Goal: Task Accomplishment & Management: Complete application form

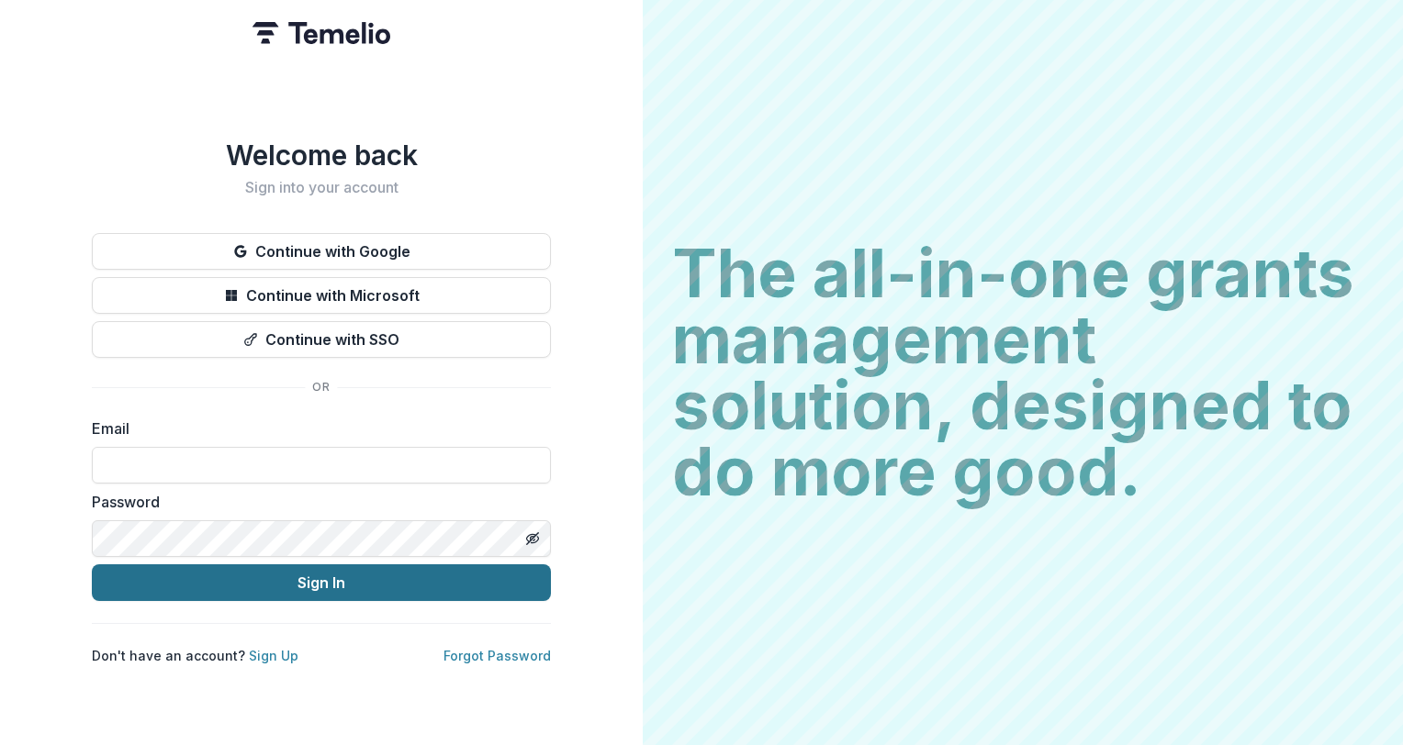
type input "**********"
click at [378, 576] on button "Sign In" at bounding box center [321, 583] width 459 height 37
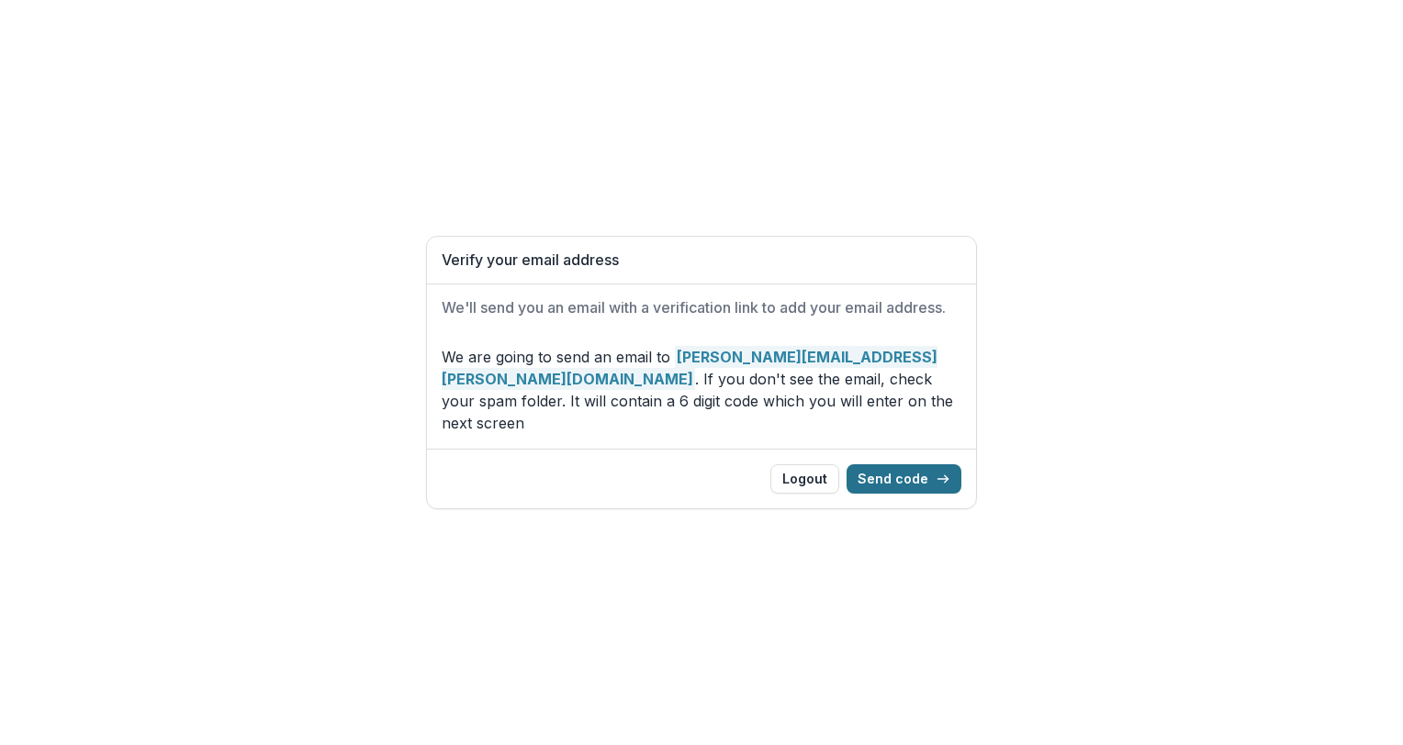
click at [910, 478] on button "Send code" at bounding box center [903, 479] width 115 height 29
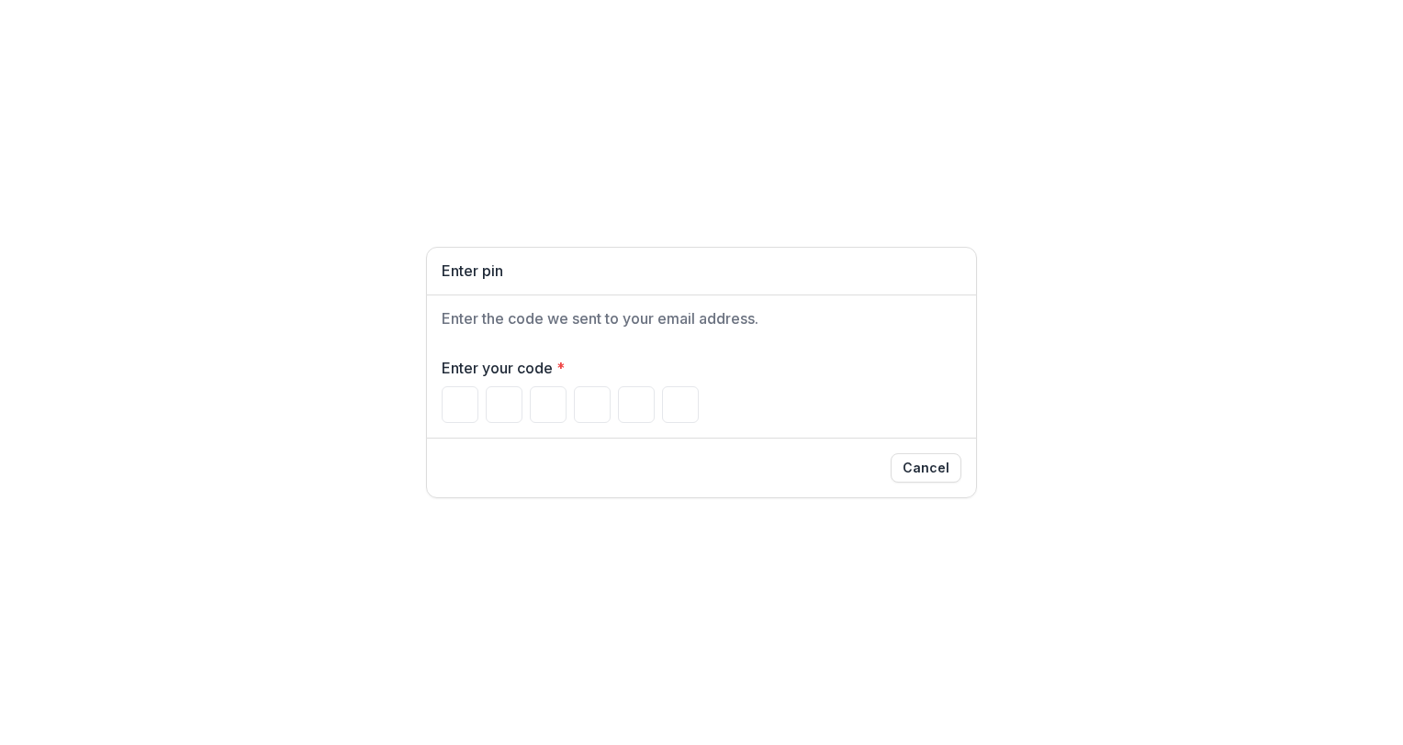
paste input "******"
type input "*"
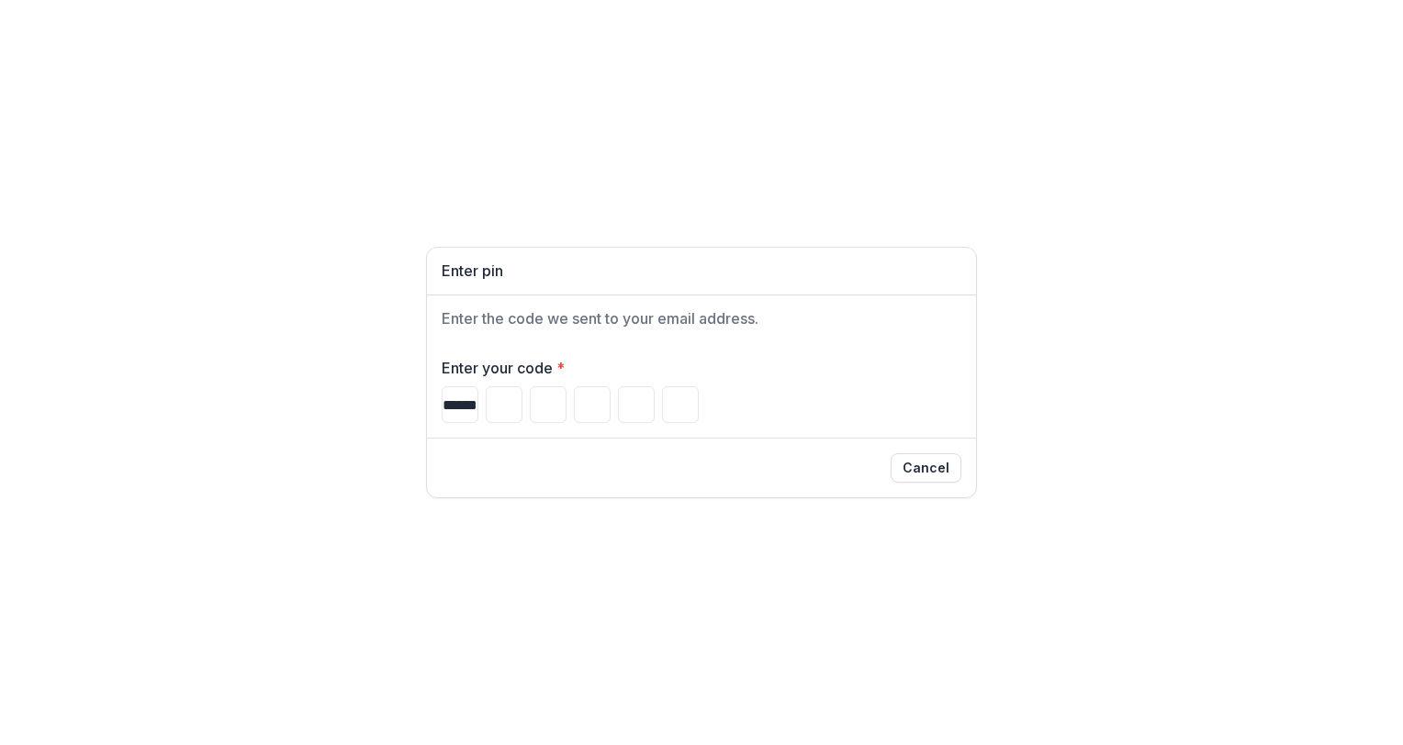
type input "*"
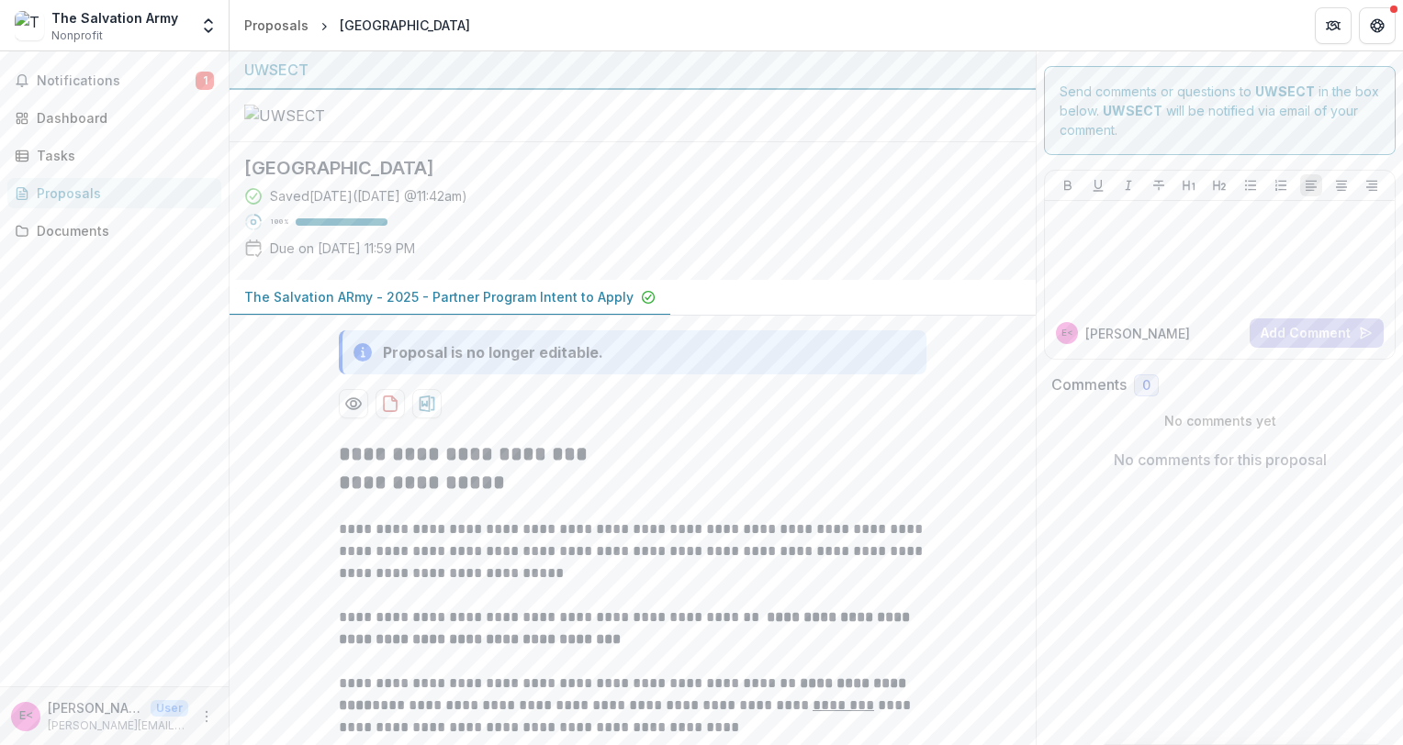
scroll to position [92, 0]
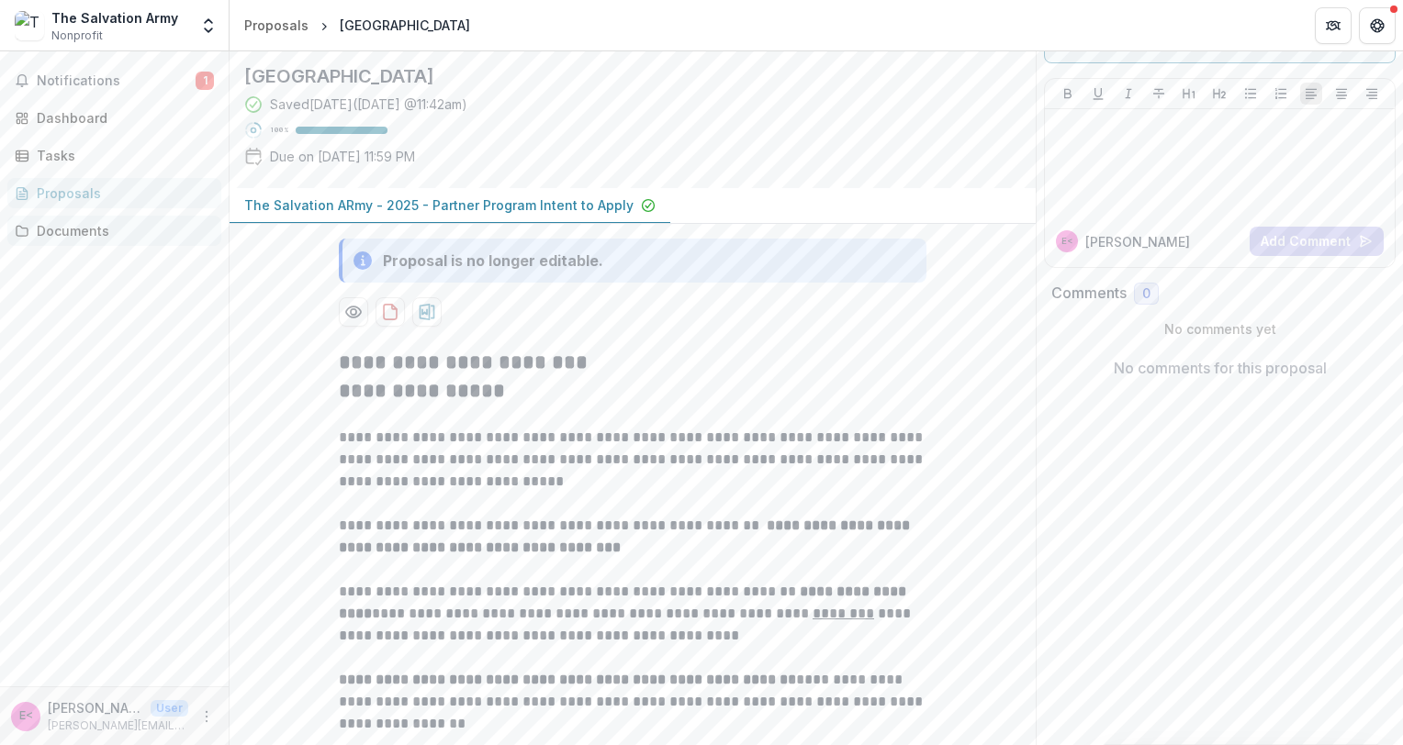
click at [77, 235] on div "Documents" at bounding box center [122, 230] width 170 height 19
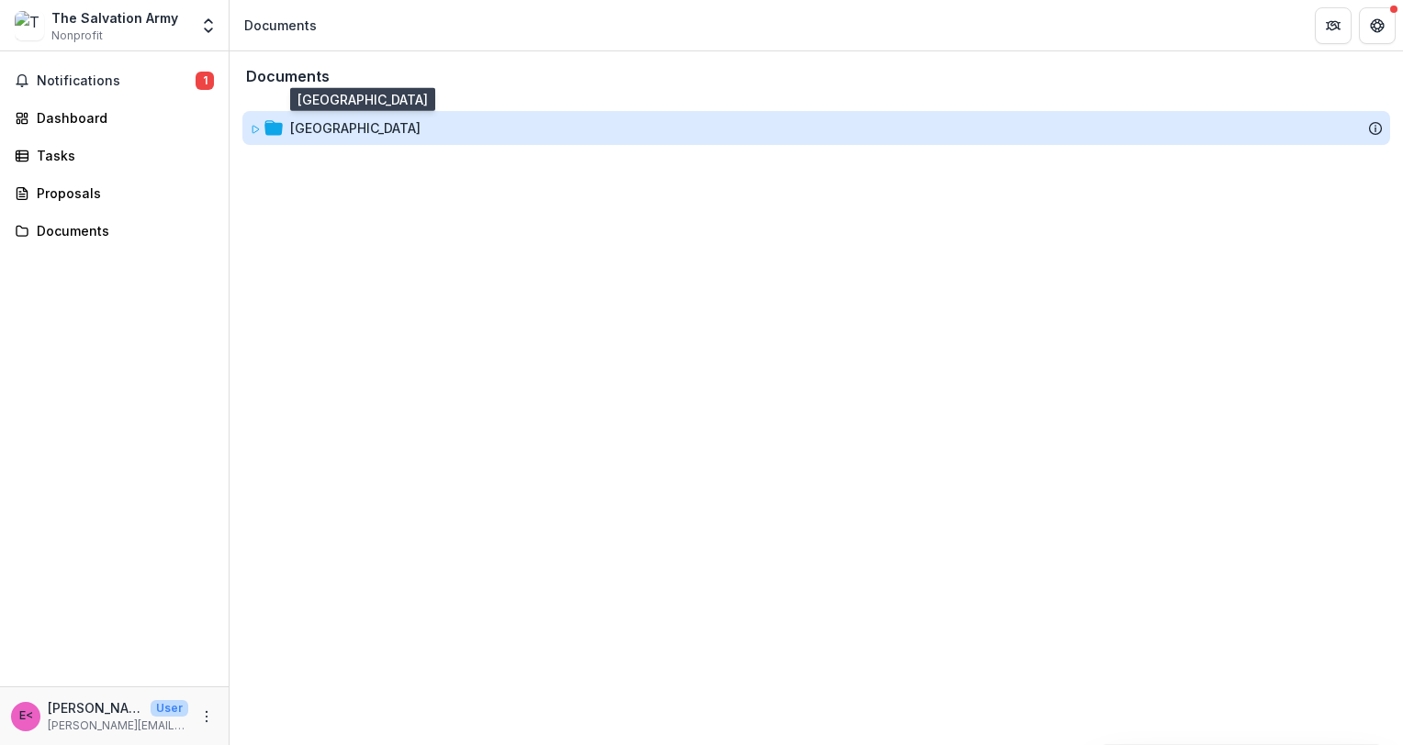
click at [315, 134] on div "Red Shield Youth Center of New London" at bounding box center [355, 127] width 130 height 19
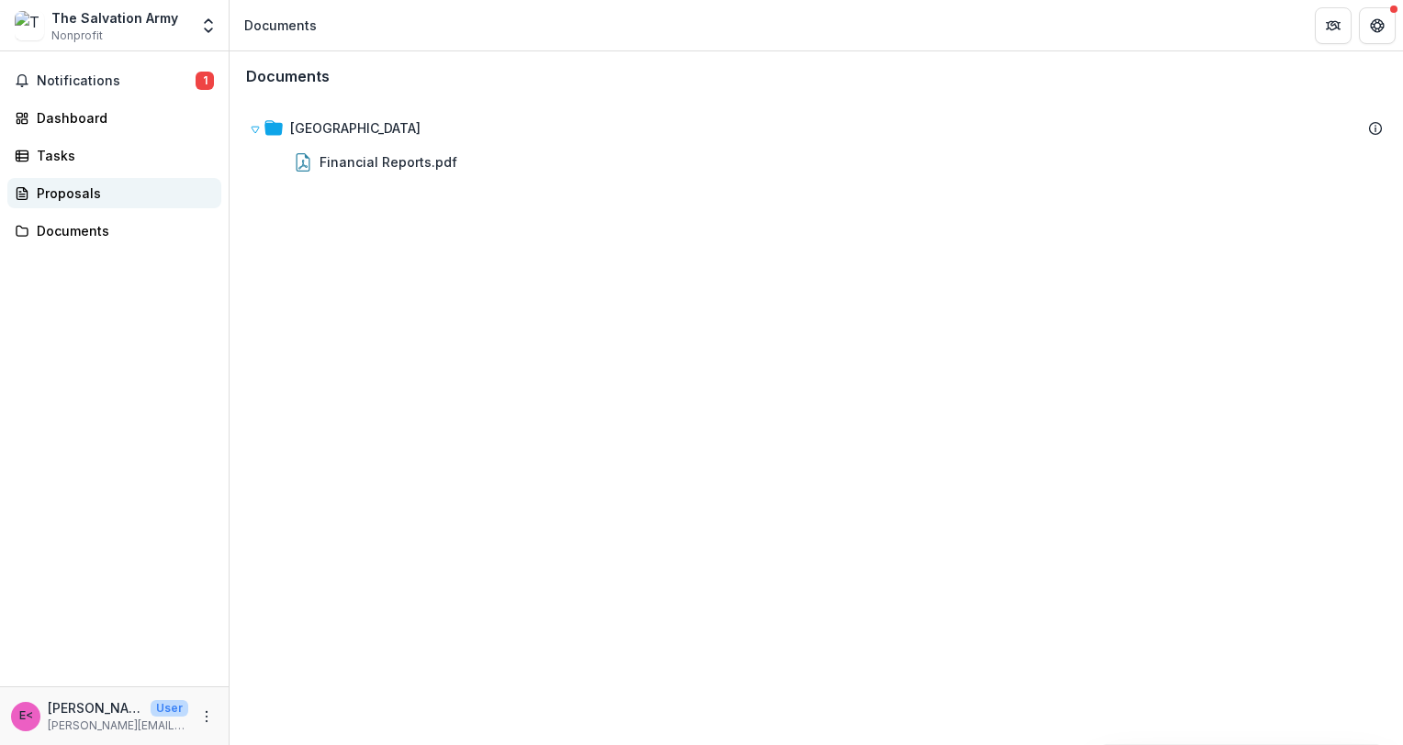
click at [63, 191] on div "Proposals" at bounding box center [122, 193] width 170 height 19
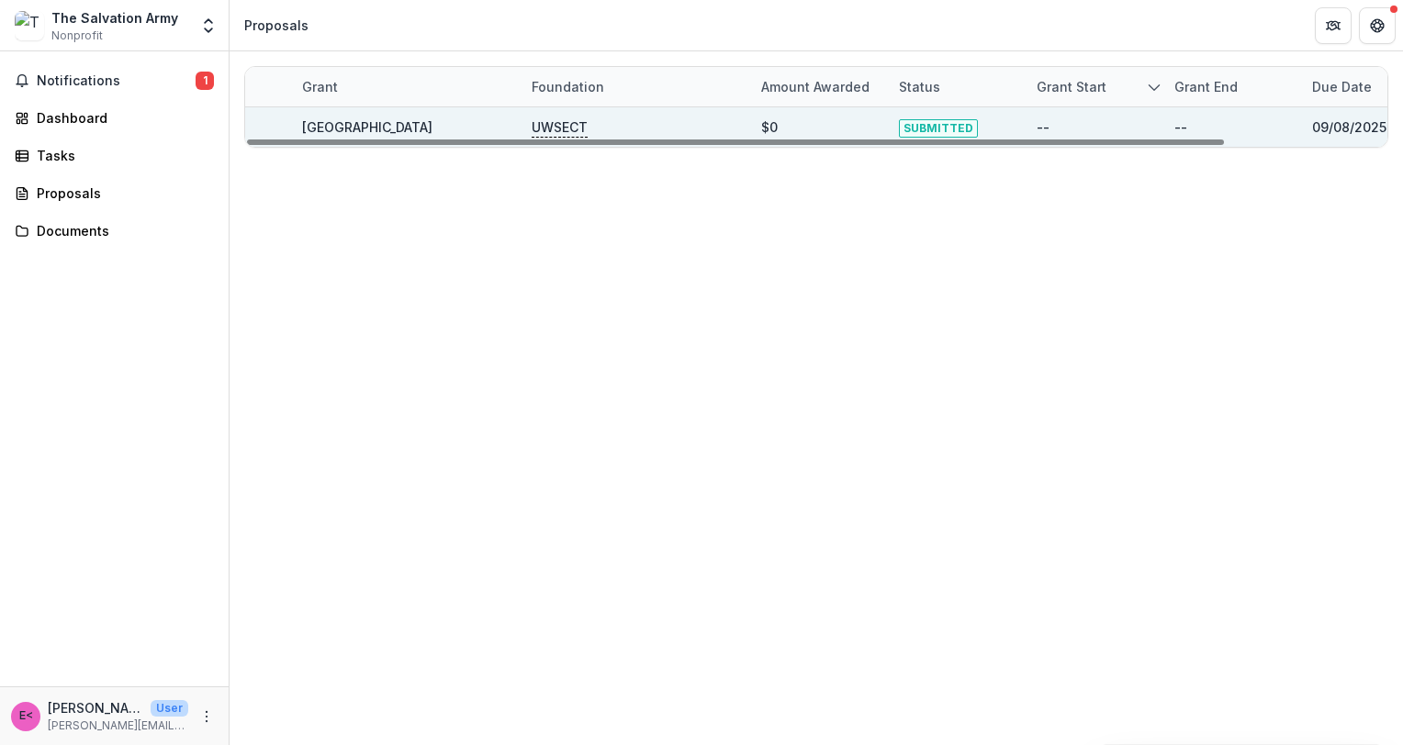
click at [559, 125] on p "UWSECT" at bounding box center [560, 128] width 56 height 20
click at [432, 129] on link "Red Shield Youth Center of New London" at bounding box center [367, 127] width 130 height 16
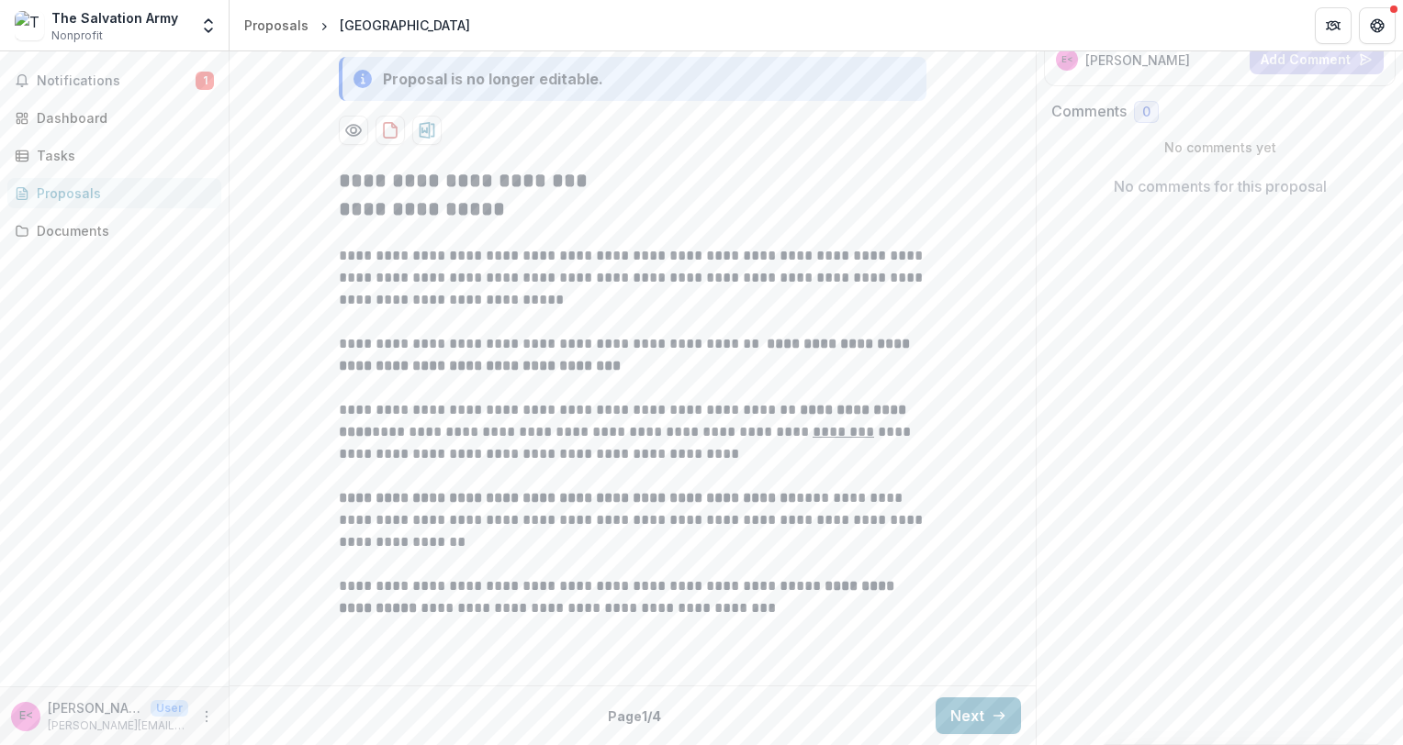
scroll to position [441, 0]
click at [958, 710] on button "Next" at bounding box center [977, 716] width 85 height 37
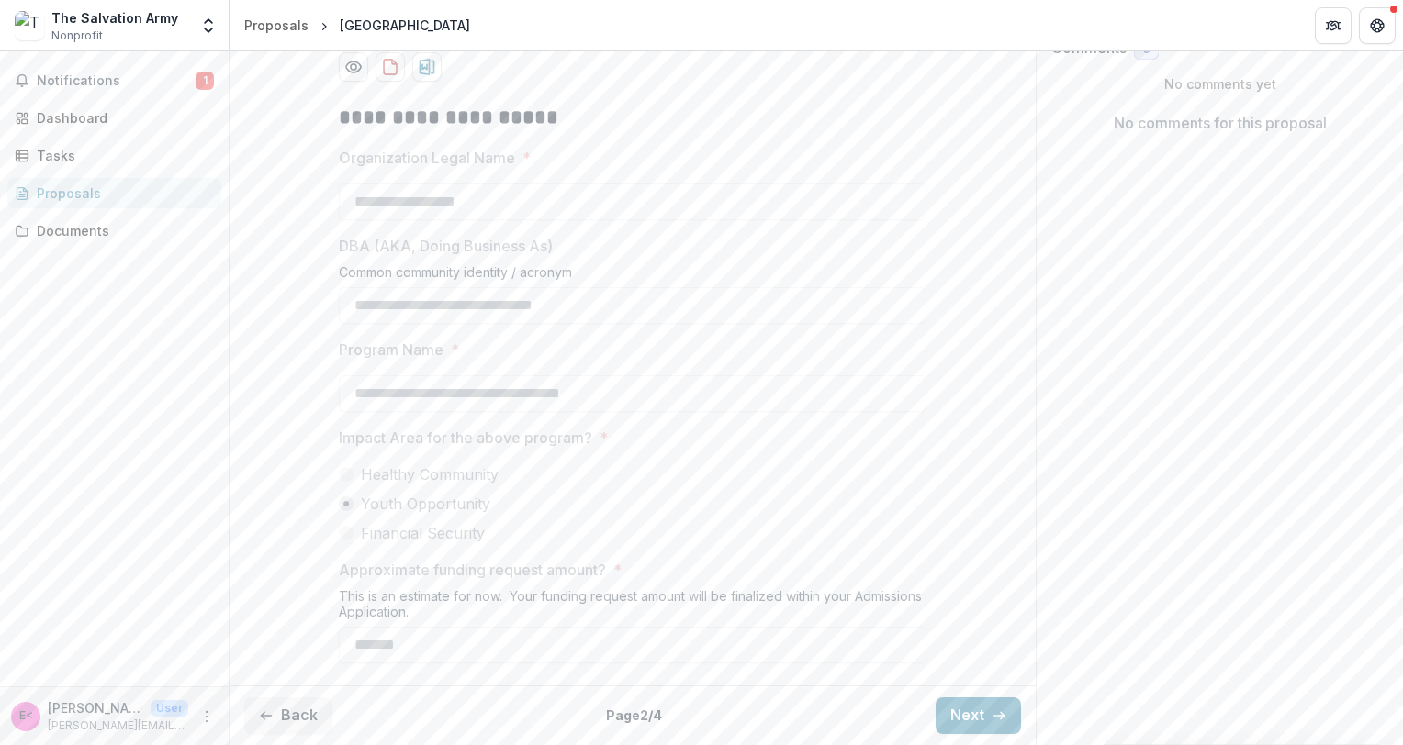
scroll to position [503, 0]
click at [979, 718] on button "Next" at bounding box center [977, 716] width 85 height 37
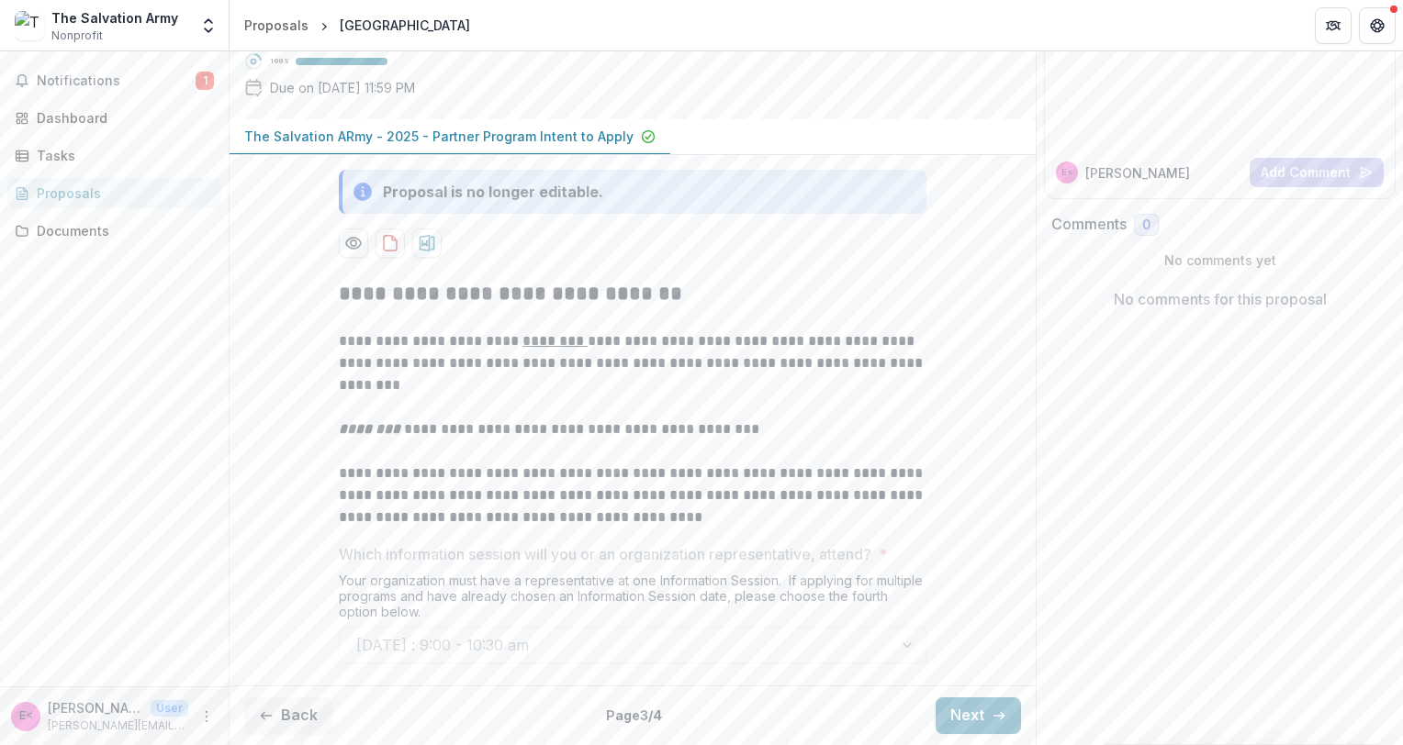
scroll to position [327, 0]
click at [960, 708] on button "Next" at bounding box center [977, 716] width 85 height 37
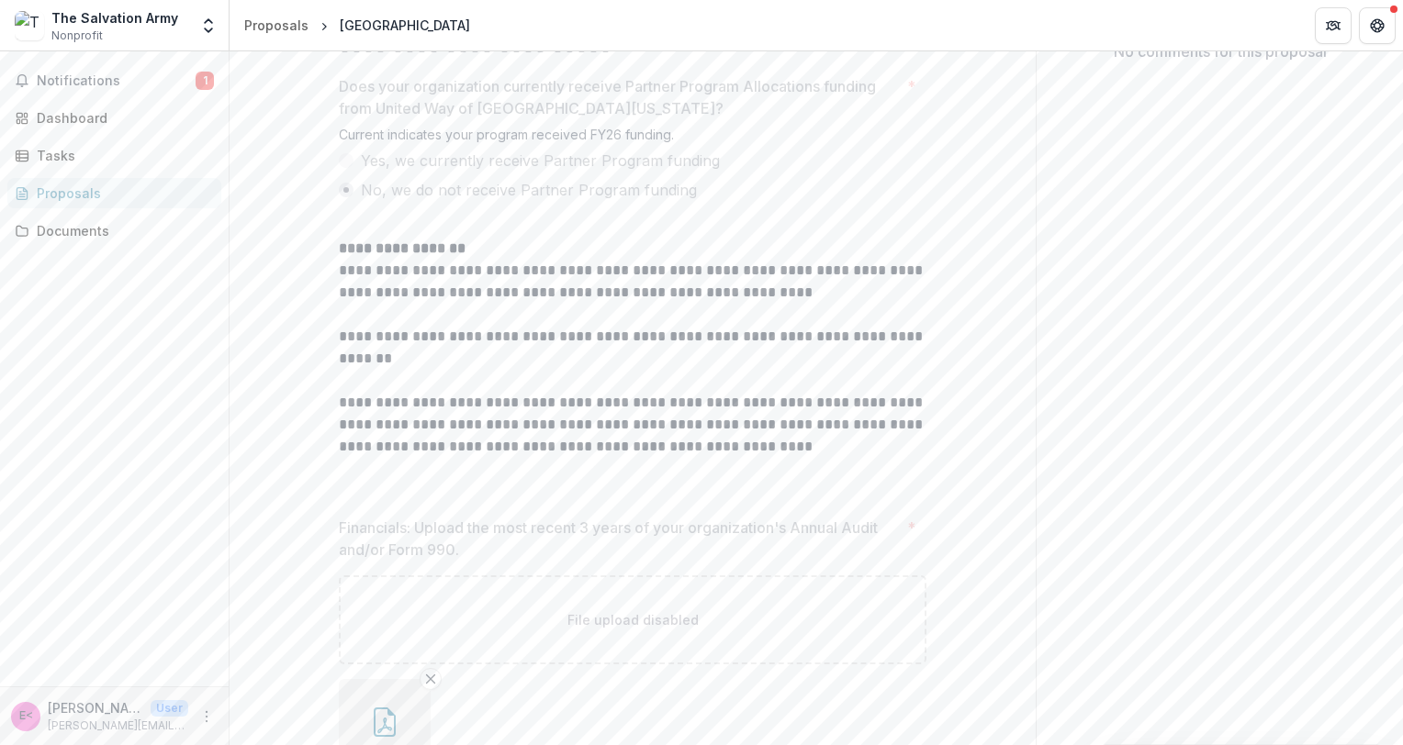
scroll to position [84, 0]
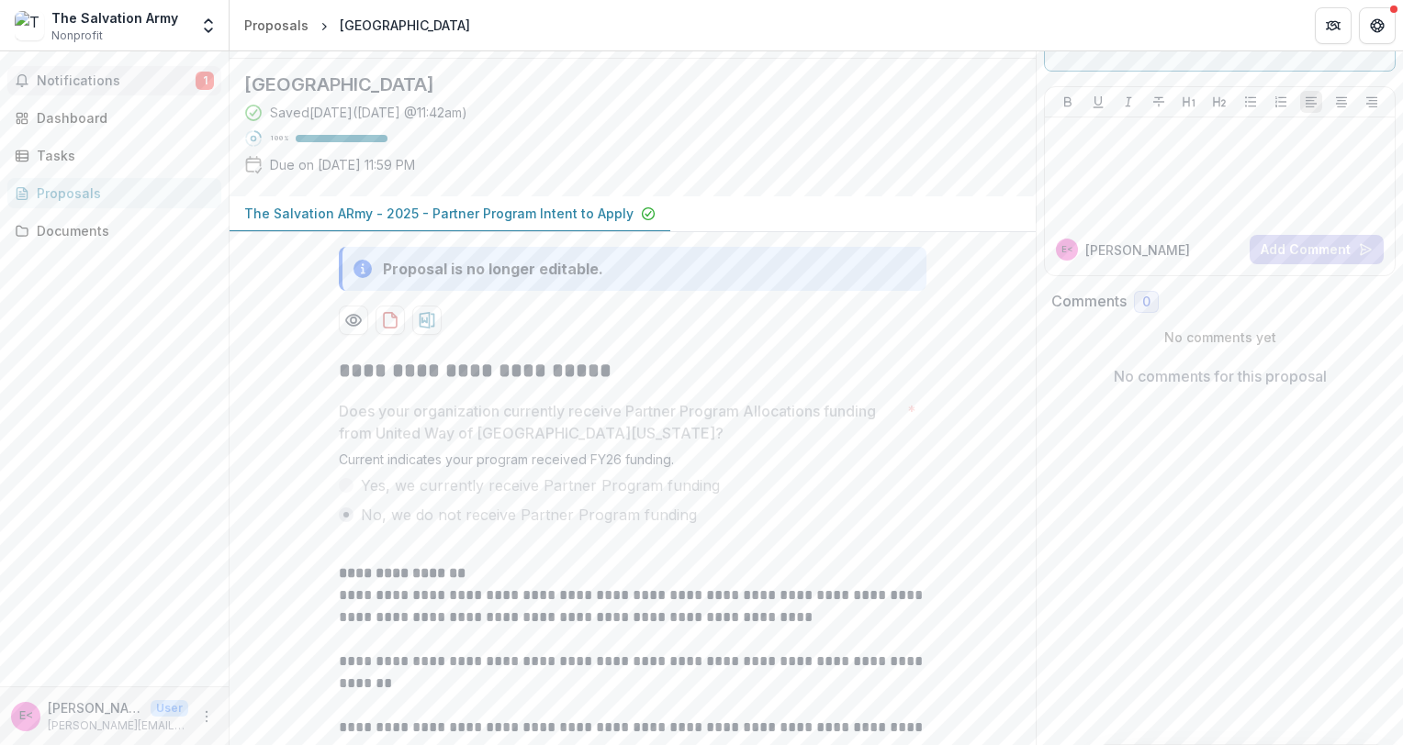
click at [75, 82] on span "Notifications" at bounding box center [116, 81] width 159 height 16
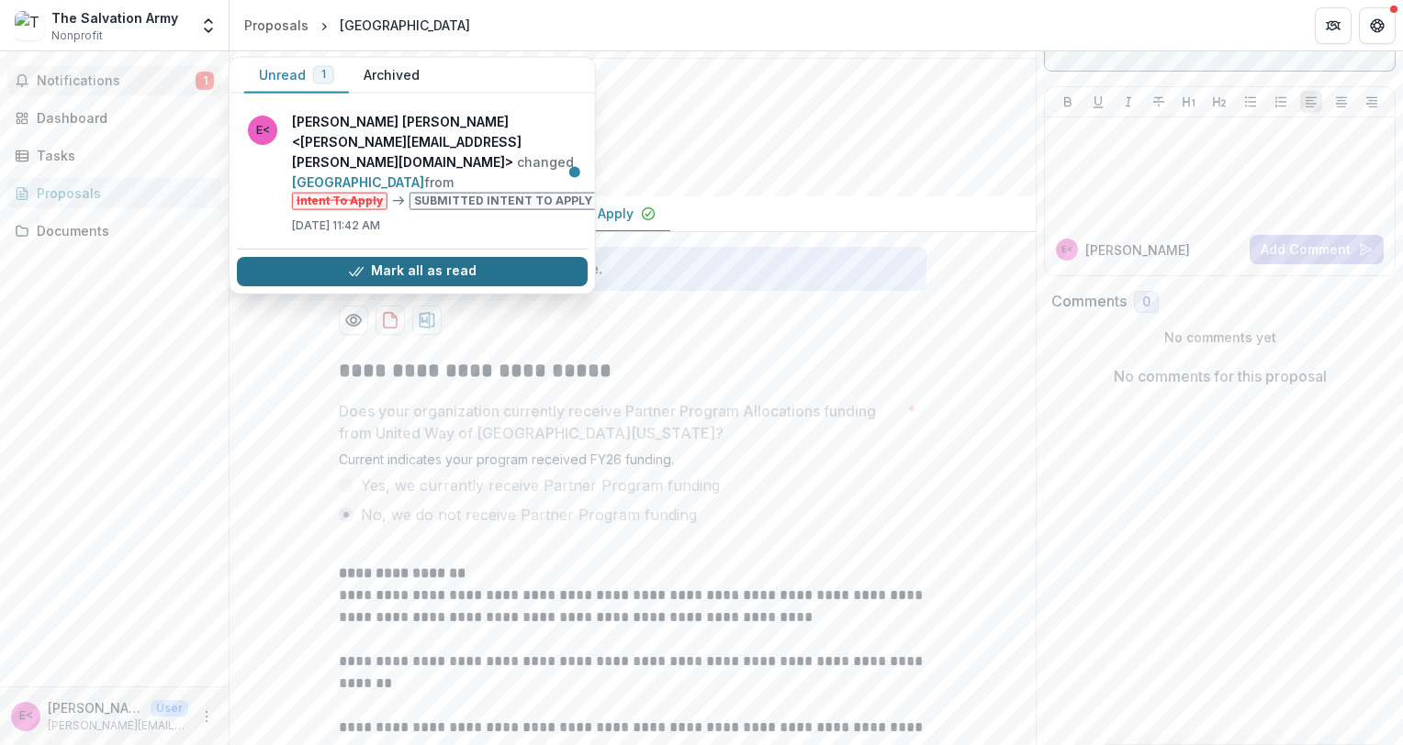
click at [333, 256] on button "Mark all as read" at bounding box center [412, 270] width 351 height 29
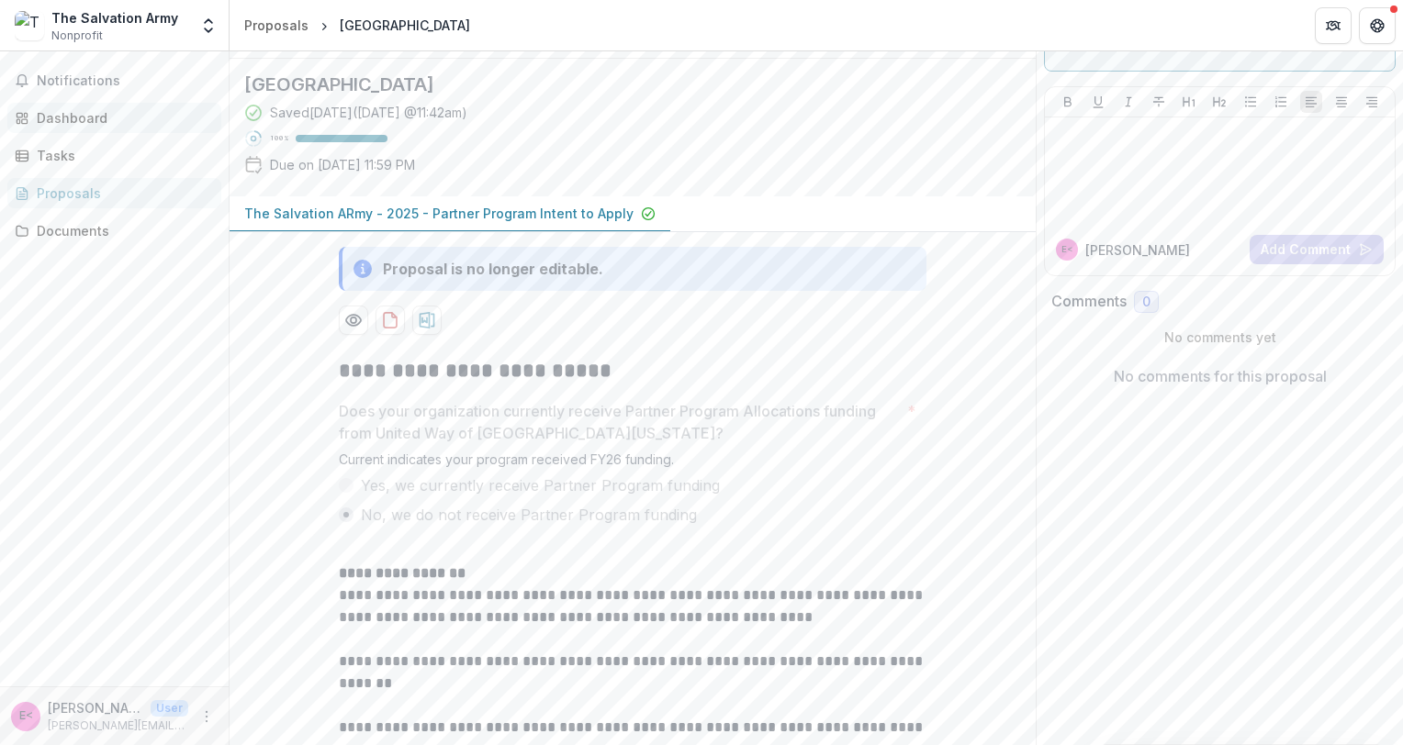
click at [63, 108] on div "Dashboard" at bounding box center [122, 117] width 170 height 19
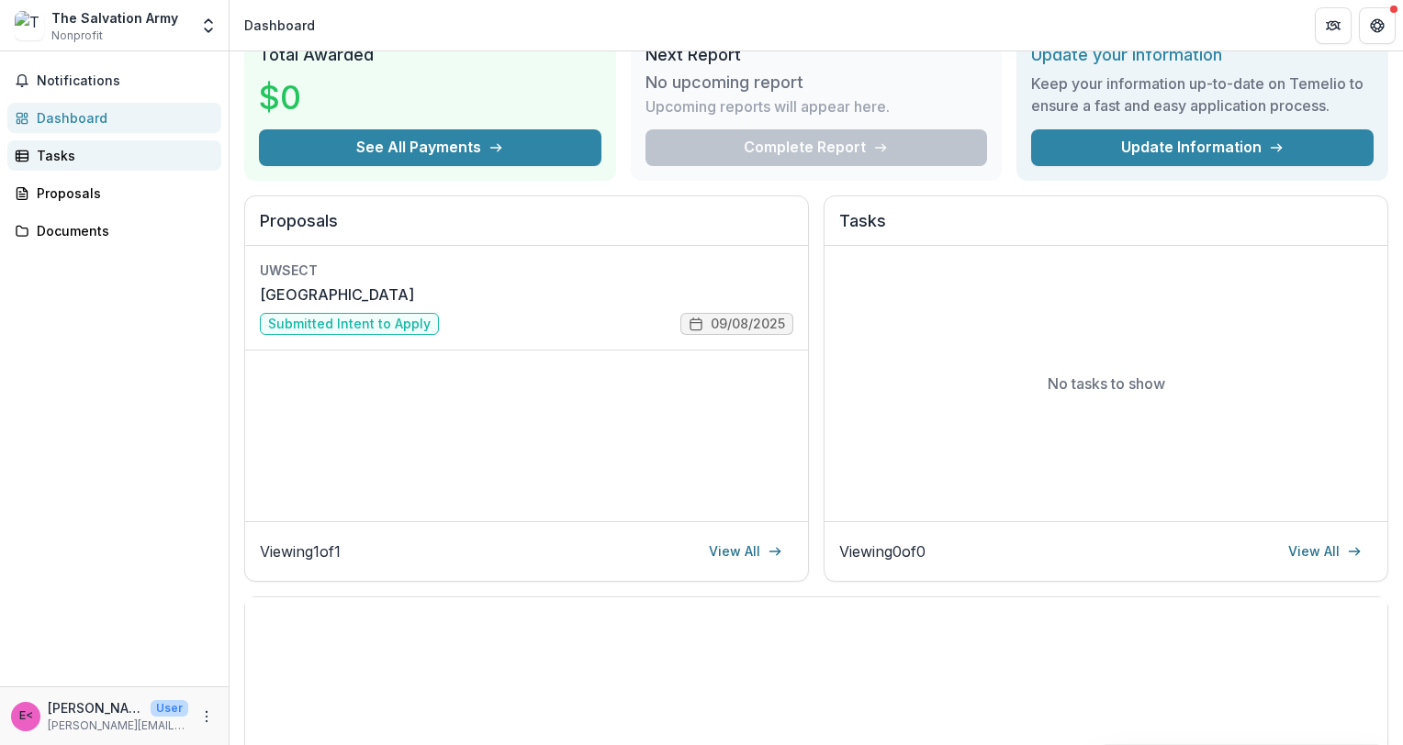
click at [55, 158] on div "Tasks" at bounding box center [122, 155] width 170 height 19
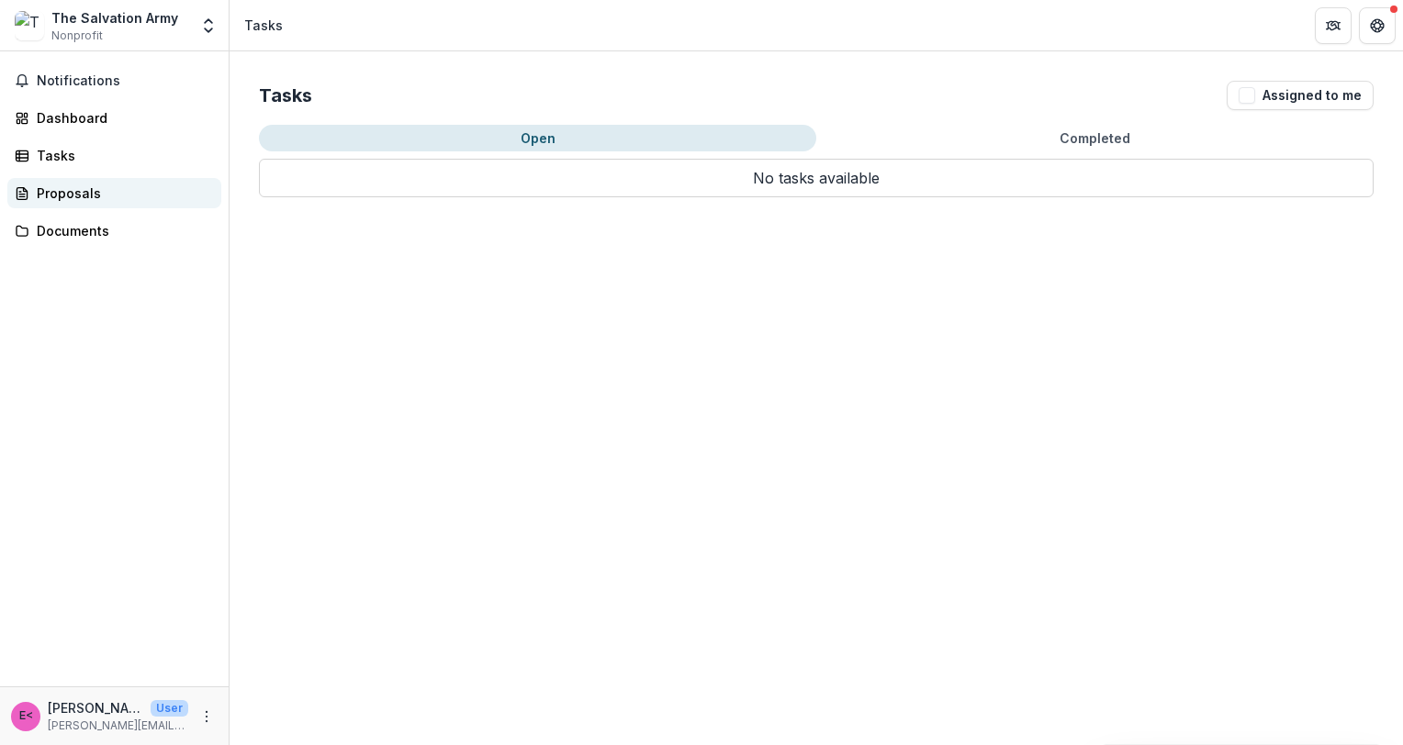
click at [59, 186] on div "Proposals" at bounding box center [122, 193] width 170 height 19
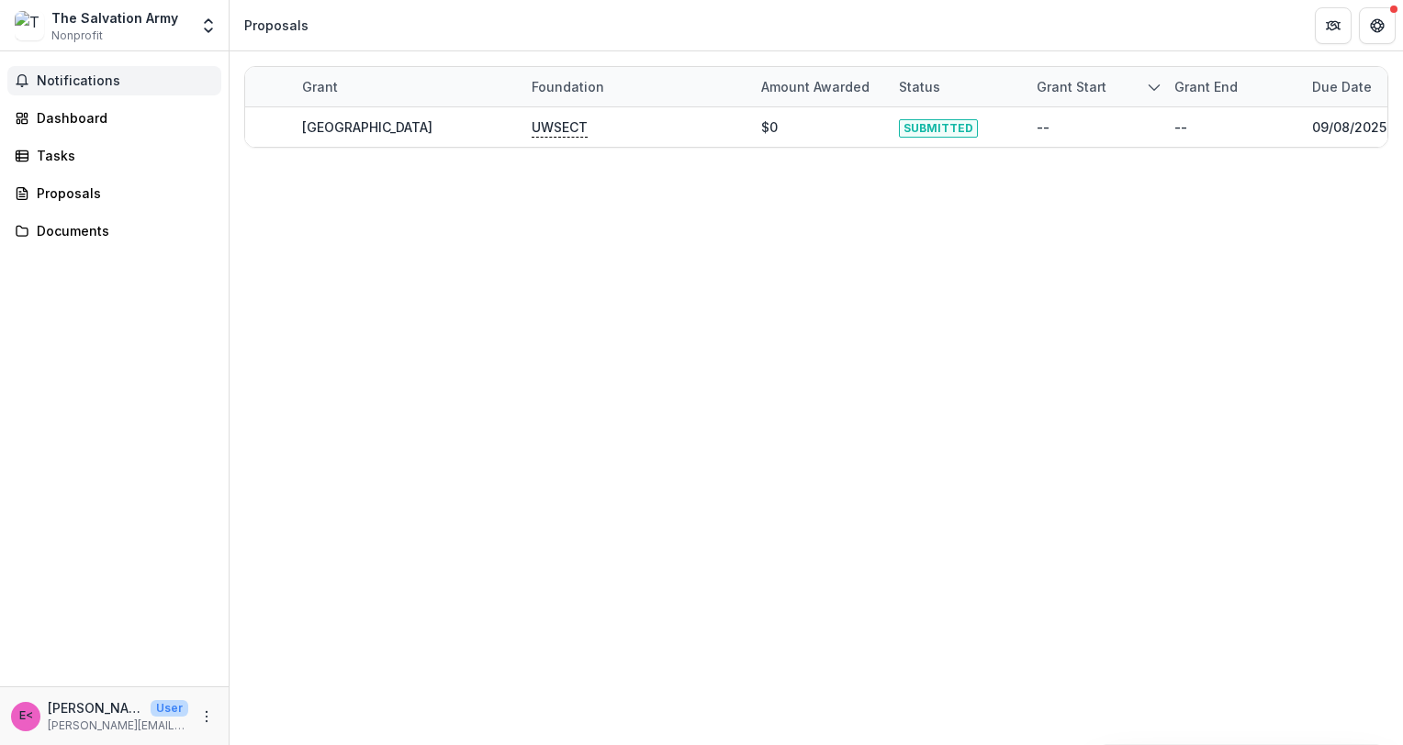
click at [55, 81] on span "Notifications" at bounding box center [125, 81] width 177 height 16
